Goal: Navigation & Orientation: Find specific page/section

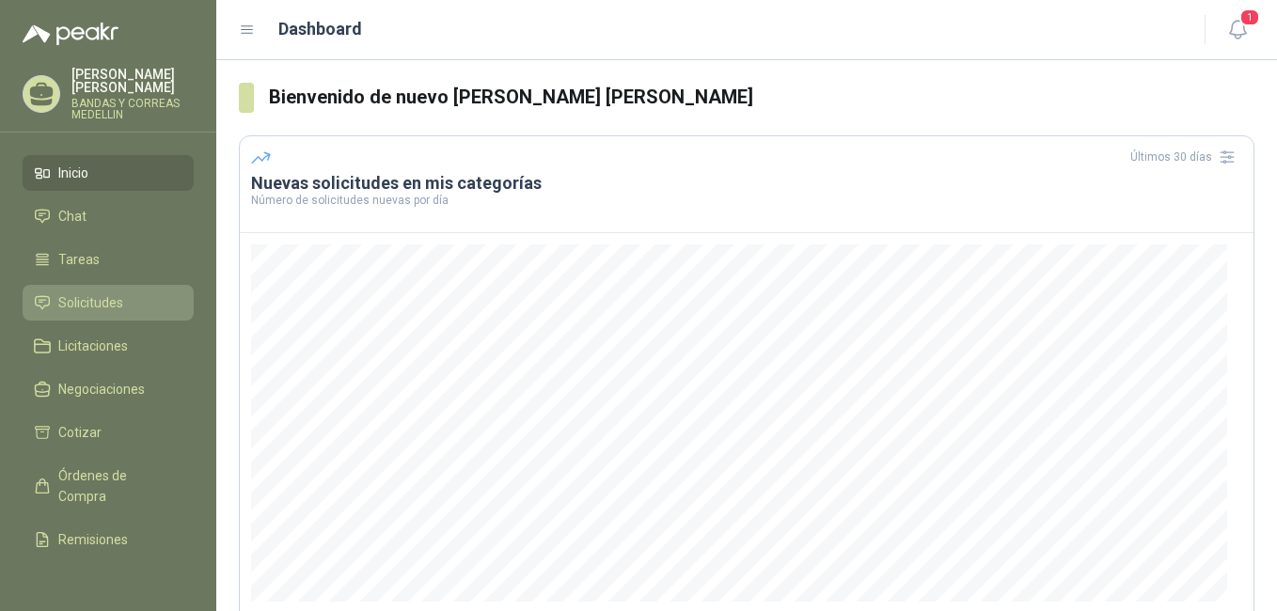
click at [101, 302] on span "Solicitudes" at bounding box center [90, 302] width 65 height 21
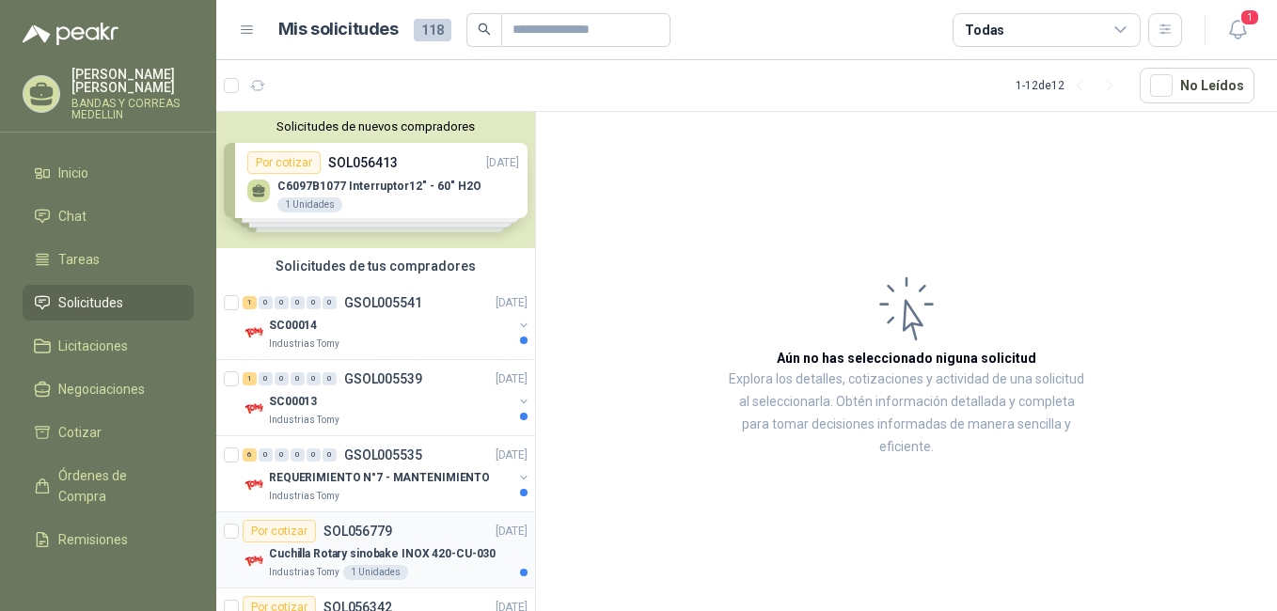
scroll to position [94, 0]
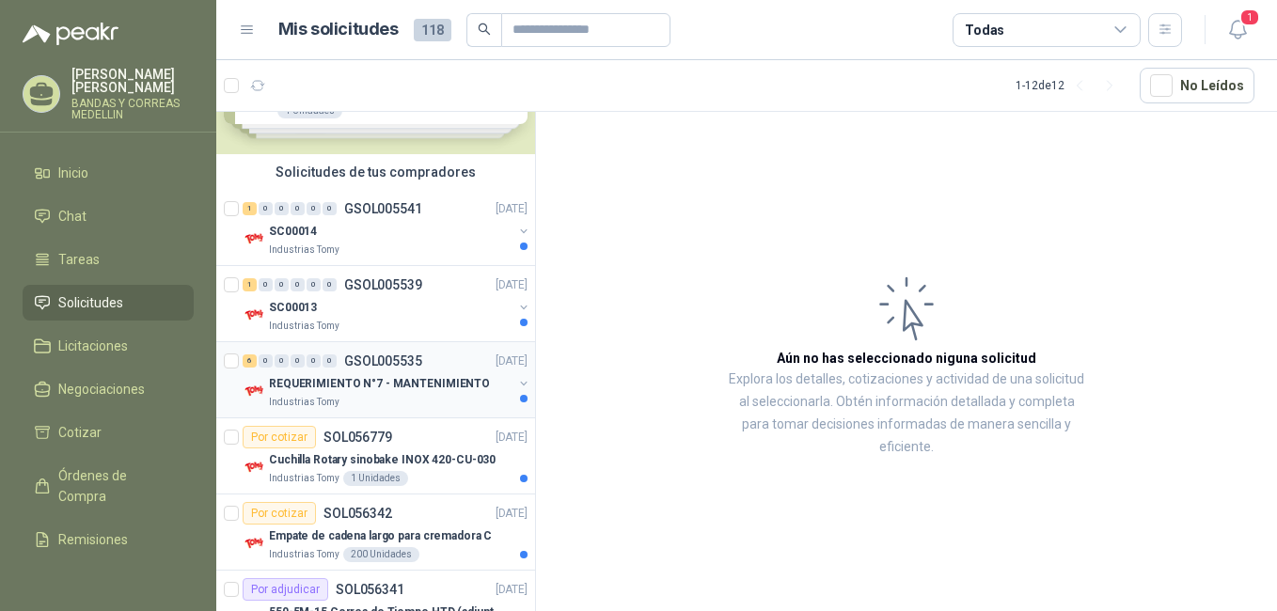
click at [446, 379] on p "REQUERIMIENTO N°7 - MANTENIMIENTO" at bounding box center [379, 384] width 221 height 18
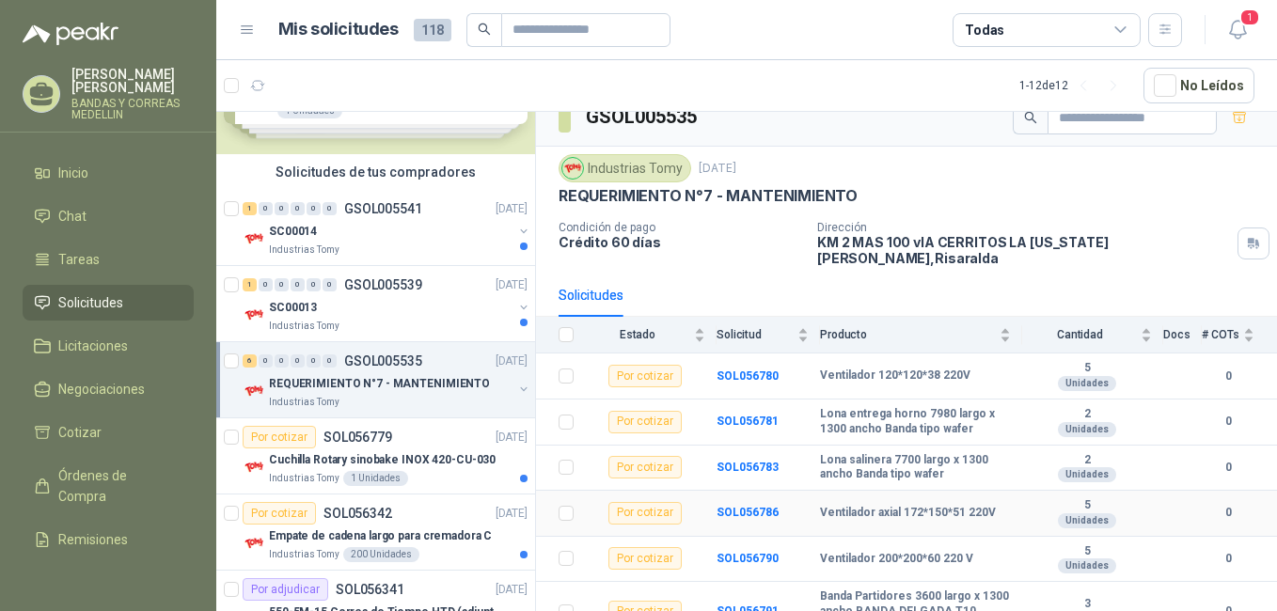
scroll to position [34, 0]
